Goal: Task Accomplishment & Management: Manage account settings

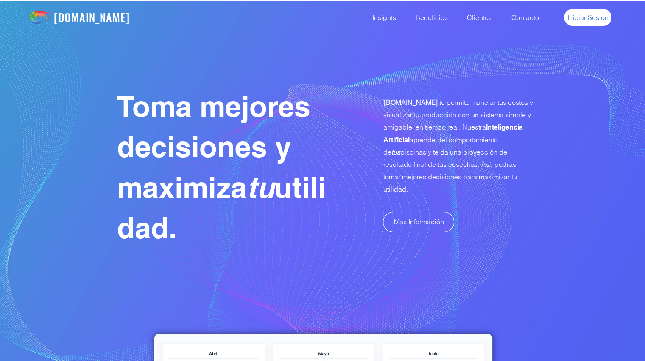
click at [581, 20] on span "Iniciar Sesión" at bounding box center [587, 17] width 41 height 9
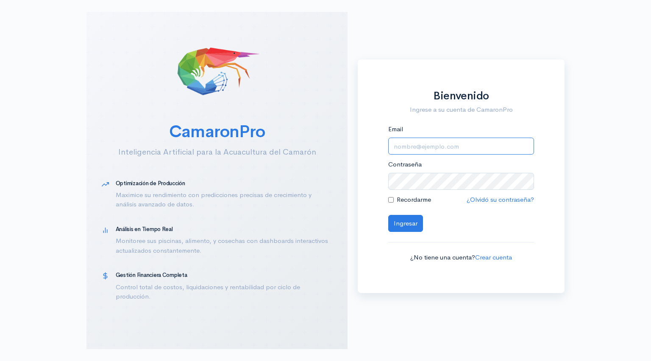
click at [408, 146] on input "Email" at bounding box center [462, 145] width 146 height 17
type input "alfonsojalil@hotmail.com"
click at [400, 226] on button "Ingresar" at bounding box center [406, 223] width 35 height 17
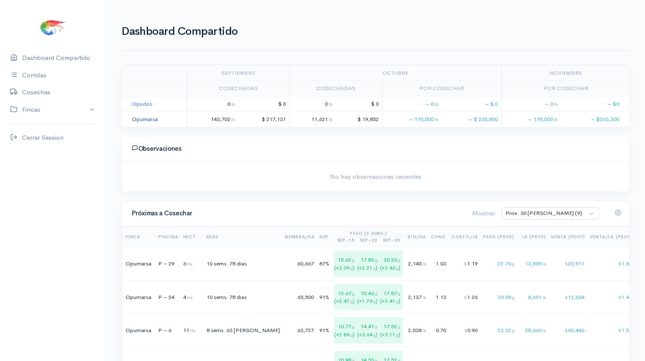
click at [139, 117] on link "Opumarsa" at bounding box center [145, 118] width 26 height 7
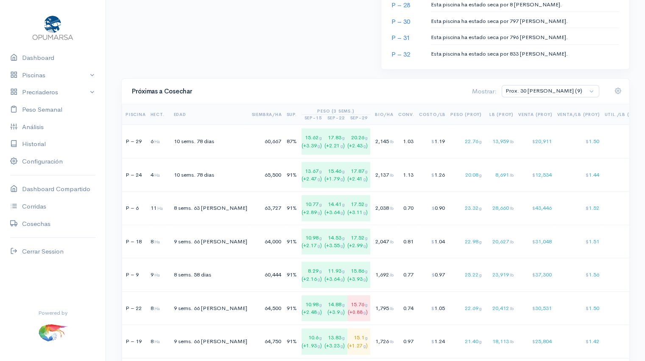
scroll to position [533, 0]
click at [449, 179] on td "20.08 g" at bounding box center [467, 176] width 36 height 34
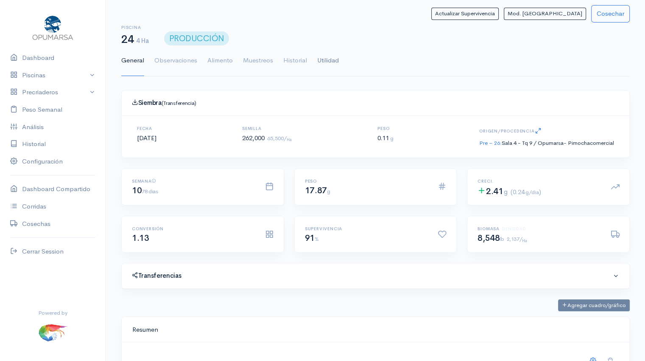
click at [329, 59] on link "Utilidad" at bounding box center [328, 60] width 22 height 31
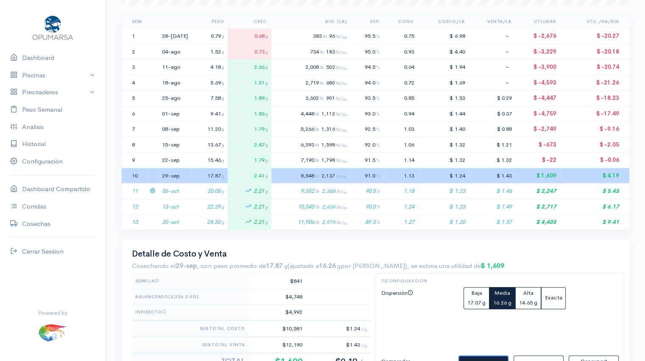
scroll to position [180, 0]
click at [151, 204] on icon at bounding box center [153, 206] width 6 height 6
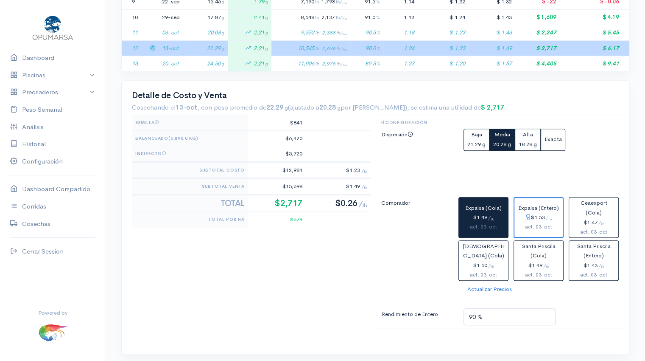
scroll to position [339, 0]
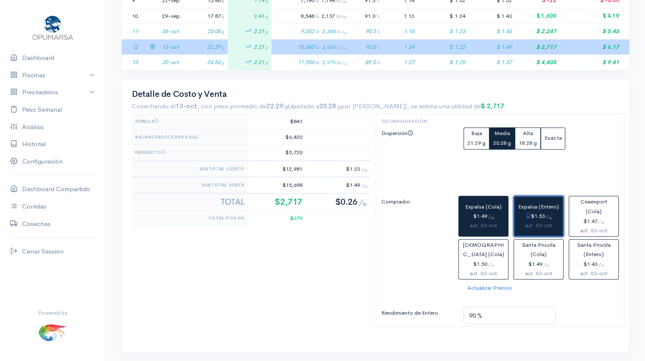
click at [528, 221] on div "act. 03-oct" at bounding box center [539, 225] width 42 height 9
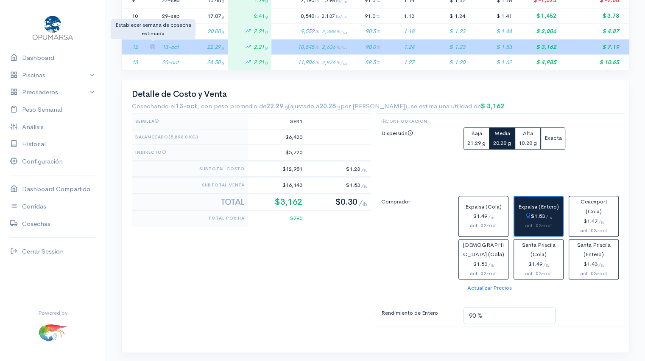
click at [152, 44] on icon at bounding box center [153, 47] width 6 height 6
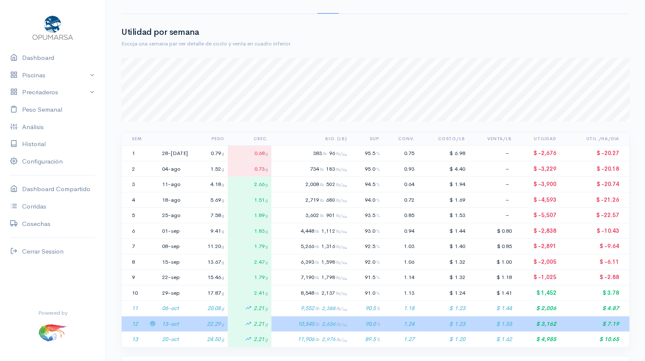
scroll to position [0, 0]
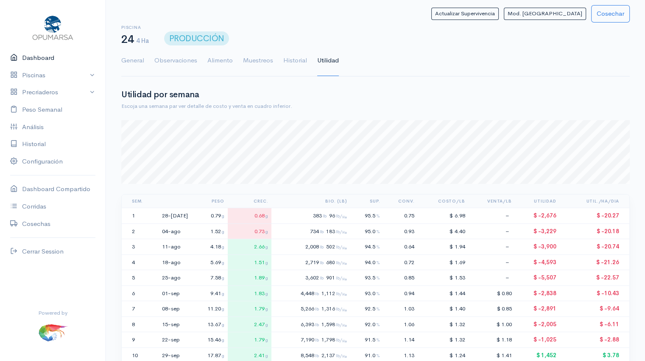
click at [47, 60] on link "Dashboard" at bounding box center [53, 57] width 106 height 17
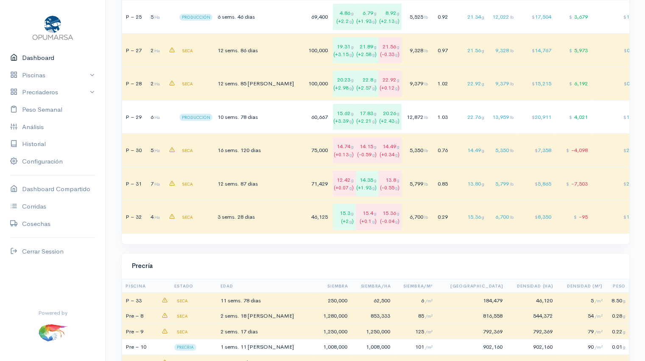
scroll to position [2359, 0]
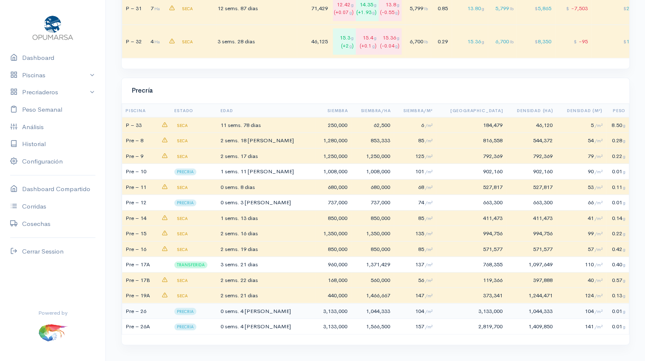
click at [274, 310] on td "0 sems. 4 dias" at bounding box center [267, 311] width 96 height 16
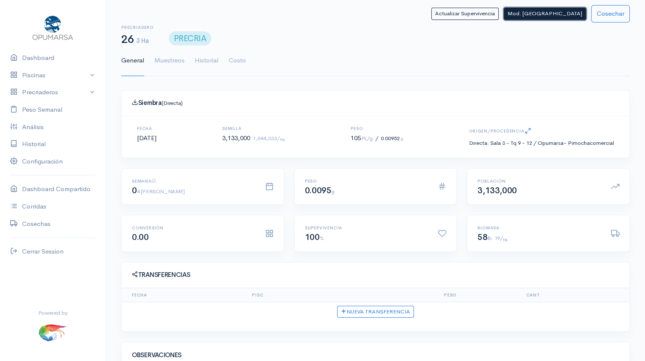
click at [556, 16] on button "Mod. Siembra" at bounding box center [545, 14] width 82 height 12
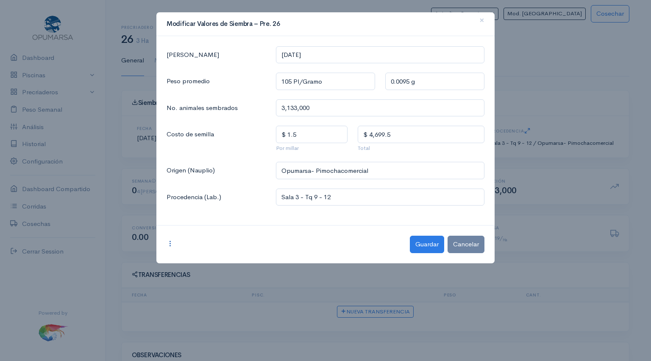
click at [170, 244] on icon at bounding box center [170, 243] width 7 height 7
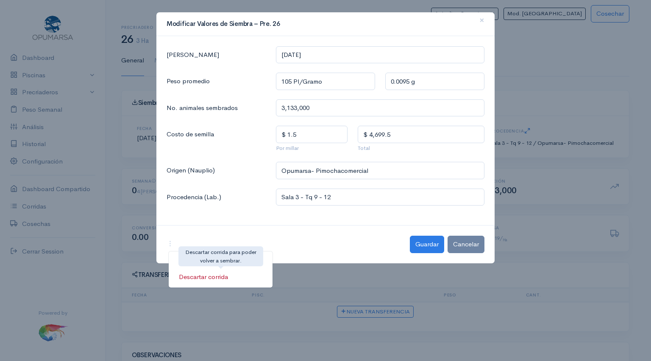
click at [226, 275] on link "Descartar corrida" at bounding box center [221, 276] width 104 height 15
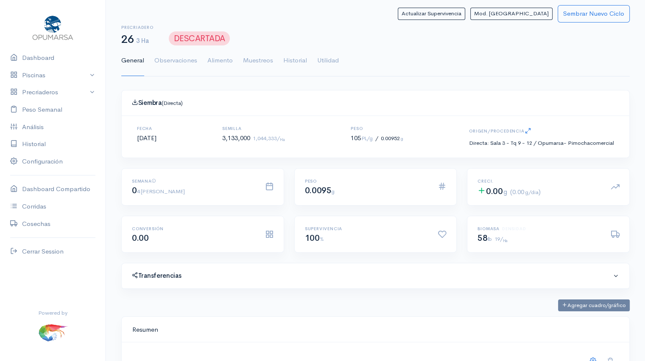
scroll to position [127, 487]
click at [49, 92] on link "Precriaderos" at bounding box center [53, 92] width 106 height 17
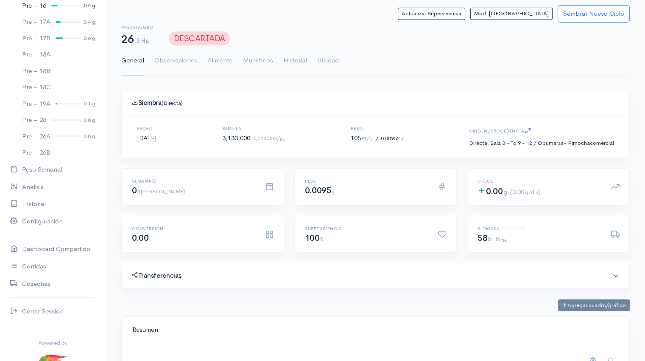
scroll to position [235, 0]
click at [67, 135] on div at bounding box center [68, 135] width 25 height 2
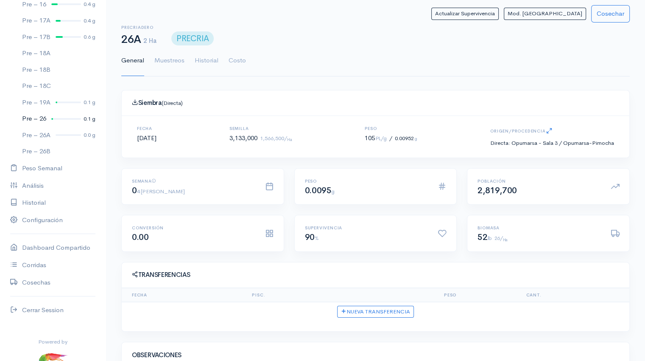
click at [68, 117] on link "Pre – 26 0.1 g" at bounding box center [53, 118] width 106 height 17
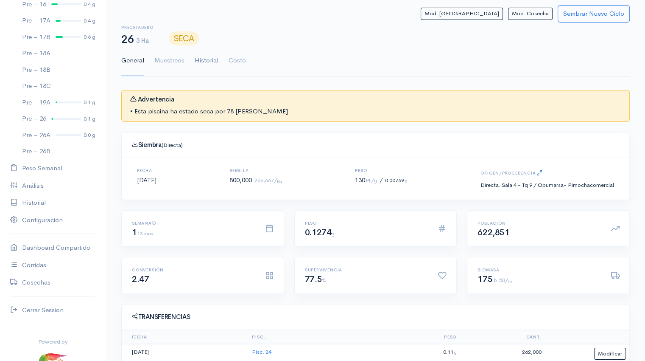
click at [207, 61] on link "Historial" at bounding box center [207, 60] width 24 height 31
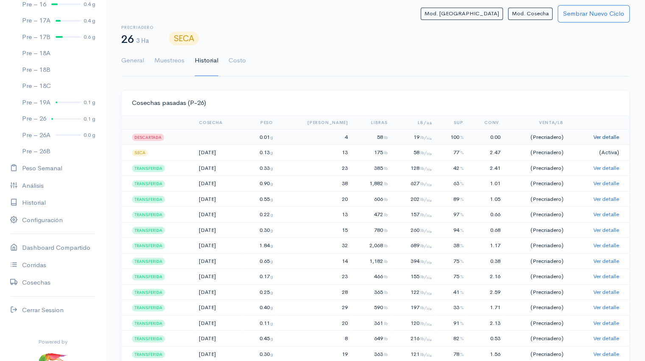
click at [599, 139] on link "Ver detalle" at bounding box center [606, 136] width 26 height 7
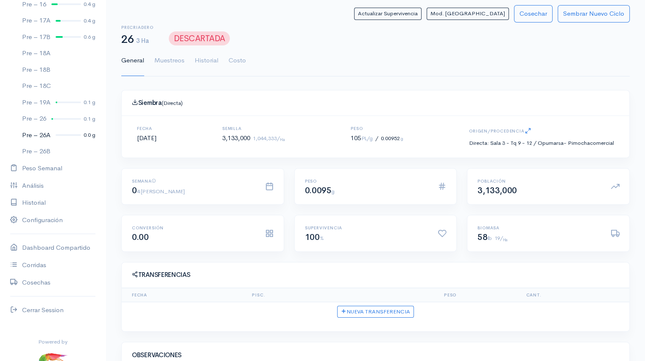
click at [65, 134] on div at bounding box center [68, 135] width 25 height 2
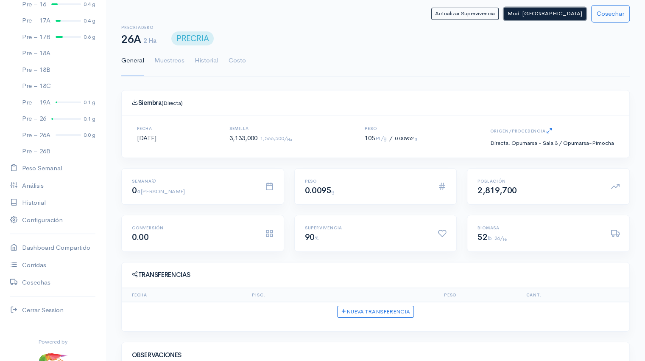
click at [555, 14] on button "Mod. Siembra" at bounding box center [545, 14] width 82 height 12
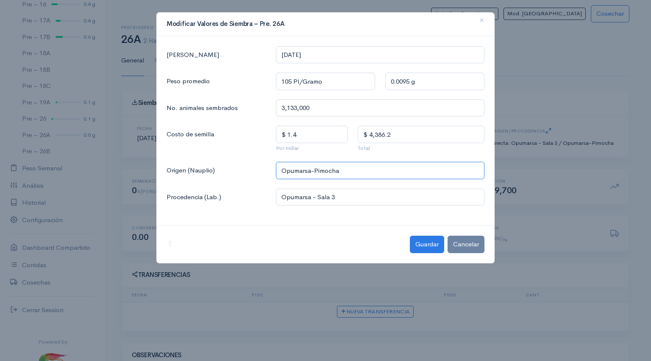
click at [351, 172] on input "Opumarsa-Pimocha" at bounding box center [380, 170] width 209 height 17
click at [338, 193] on span "Opumarsa-Pimochaco" at bounding box center [321, 190] width 69 height 8
type input "Opumarsa-Pimochacomercial"
click at [347, 199] on input "Opumarsa - Sala 3" at bounding box center [380, 196] width 209 height 17
type input "Opumarsa - Sala 3 Tq 9-12"
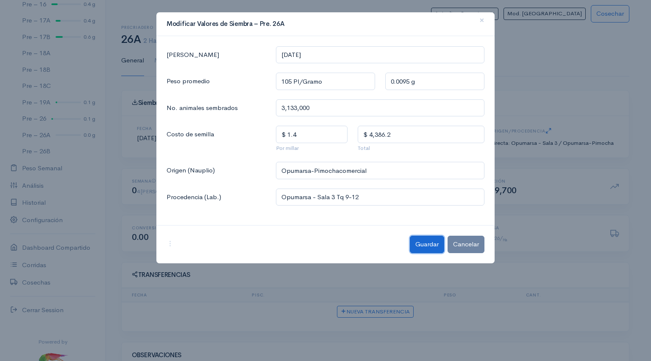
click at [431, 246] on button "Guardar" at bounding box center [427, 243] width 34 height 17
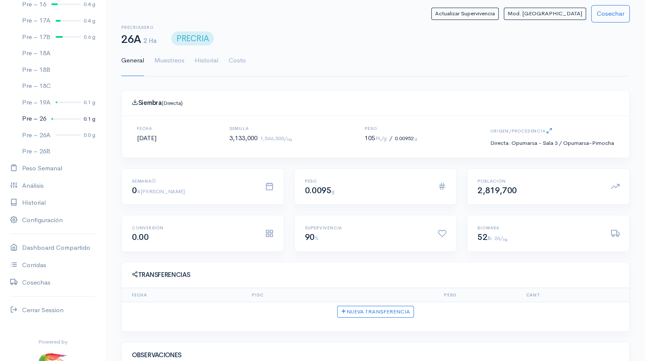
click at [65, 119] on div at bounding box center [66, 119] width 30 height 2
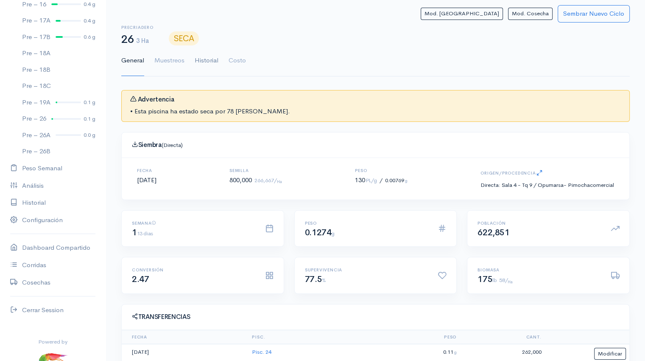
click at [207, 60] on link "Historial" at bounding box center [207, 60] width 24 height 31
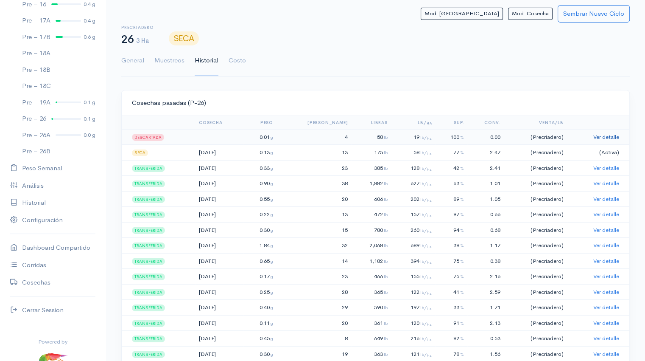
click at [608, 137] on link "Ver detalle" at bounding box center [606, 136] width 26 height 7
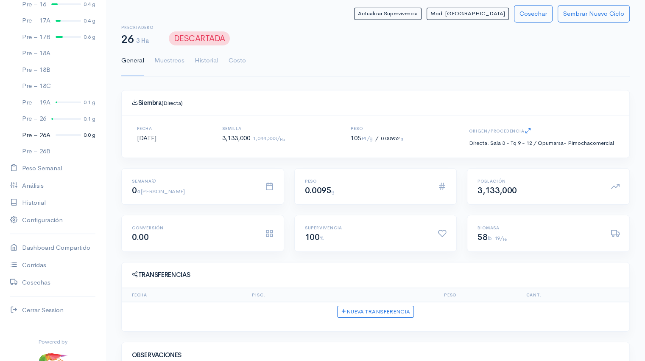
click at [59, 134] on div at bounding box center [68, 135] width 25 height 2
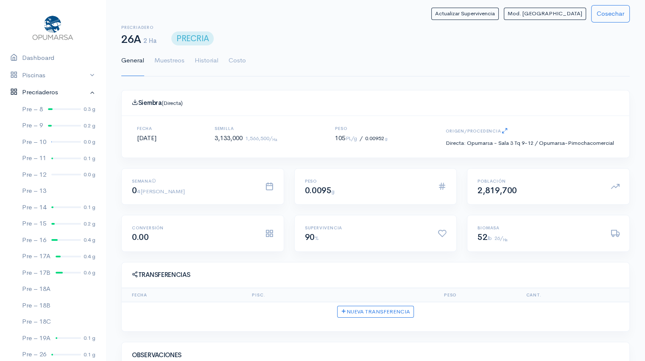
click at [85, 90] on link "Precriaderos" at bounding box center [53, 92] width 106 height 17
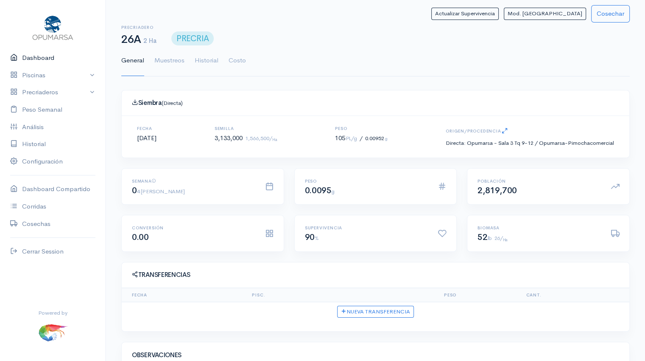
click at [35, 57] on link "Dashboard" at bounding box center [53, 57] width 106 height 17
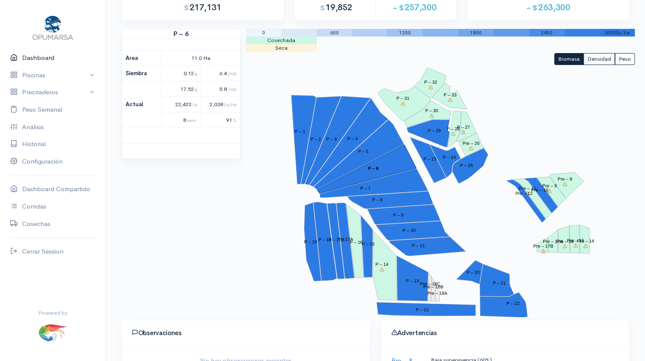
scroll to position [98, 0]
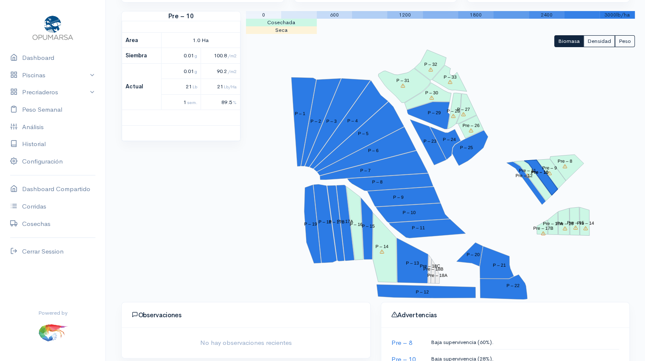
click at [545, 179] on polygon "Pre – 10" at bounding box center [541, 177] width 34 height 35
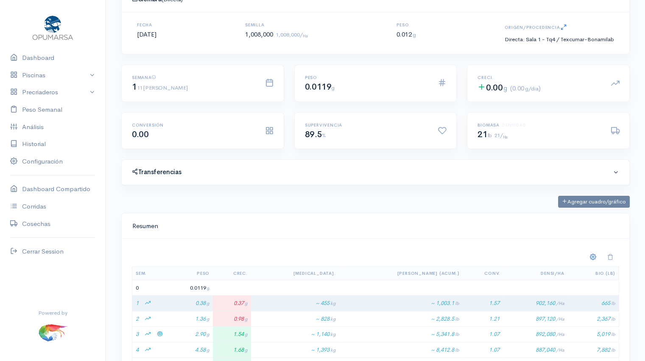
scroll to position [127, 487]
click at [43, 61] on link "Dashboard" at bounding box center [53, 57] width 106 height 17
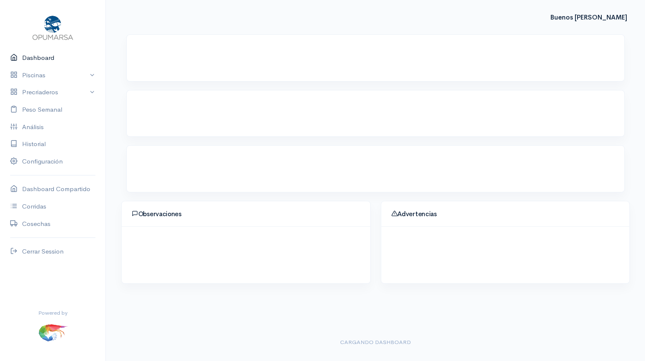
scroll to position [98, 0]
